Goal: Check status

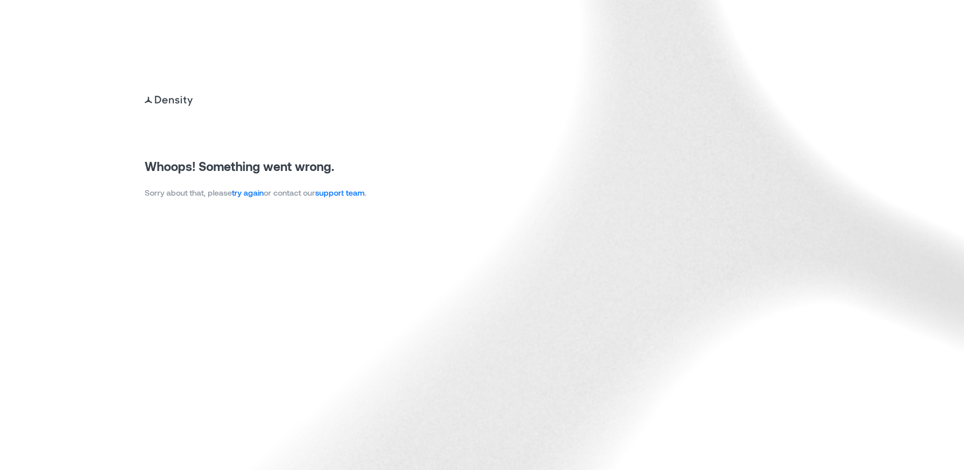
click at [258, 193] on link "try again" at bounding box center [248, 192] width 32 height 10
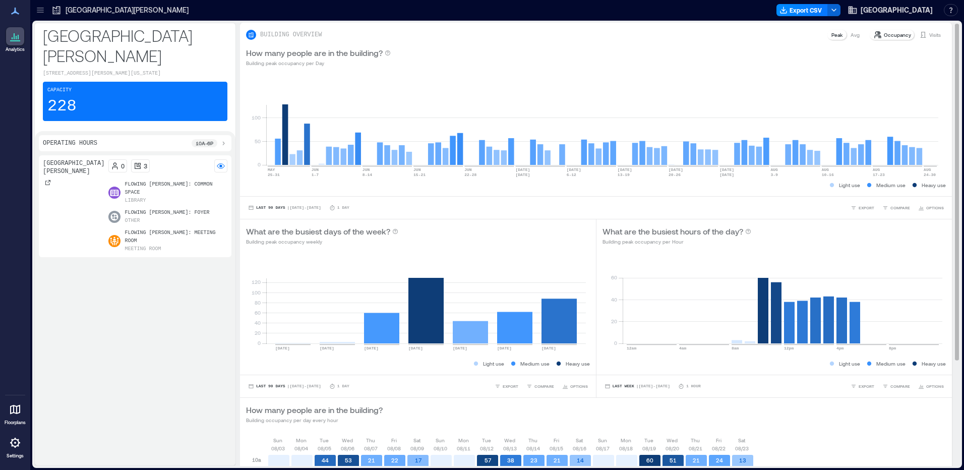
click at [929, 34] on p "Visits" at bounding box center [935, 35] width 12 height 8
